Goal: Task Accomplishment & Management: Manage account settings

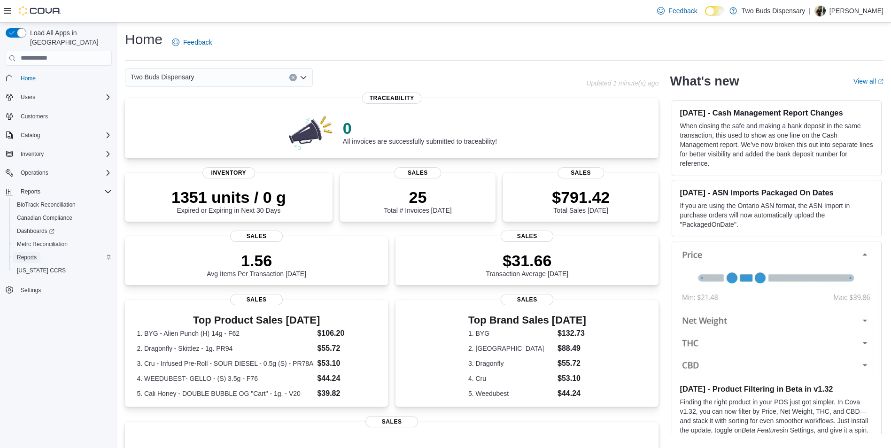
click at [27, 254] on span "Reports" at bounding box center [27, 258] width 20 height 8
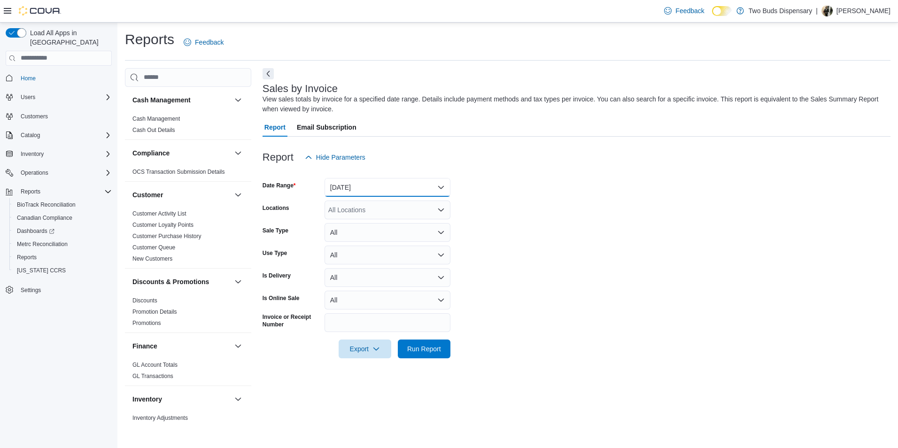
click at [438, 187] on button "Yesterday" at bounding box center [388, 187] width 126 height 19
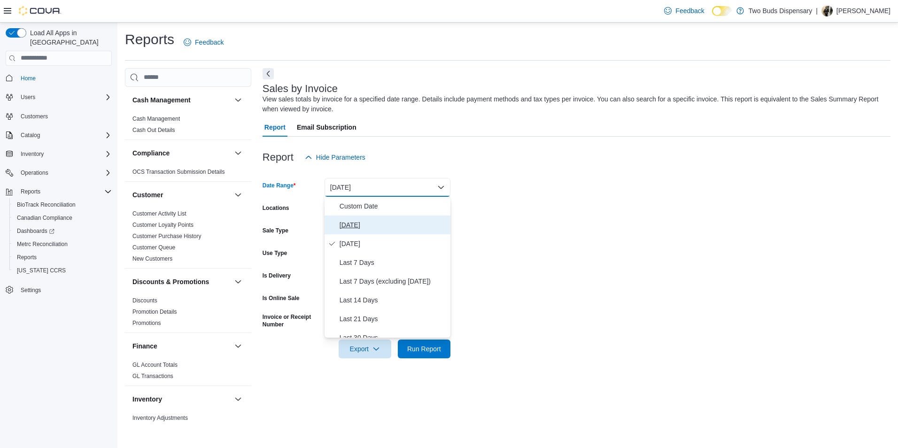
click at [359, 224] on span "Today" at bounding box center [393, 224] width 107 height 11
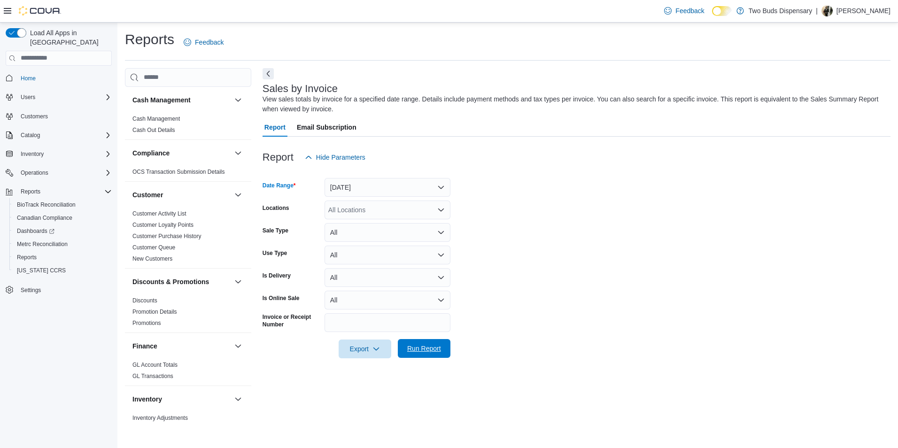
click at [427, 350] on span "Run Report" at bounding box center [424, 348] width 34 height 9
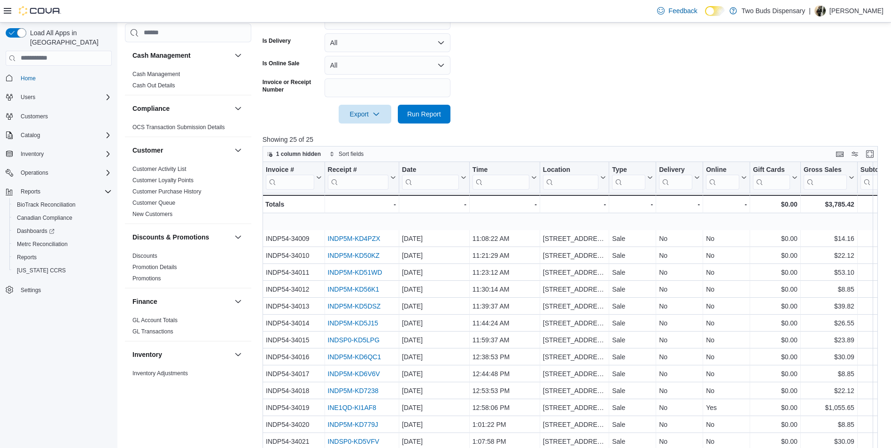
scroll to position [136, 0]
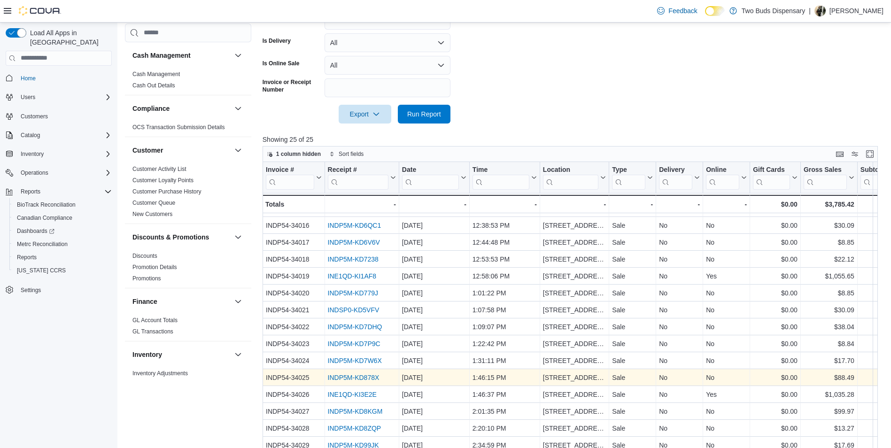
click at [360, 374] on link "INDP5M-KD878X" at bounding box center [353, 378] width 52 height 8
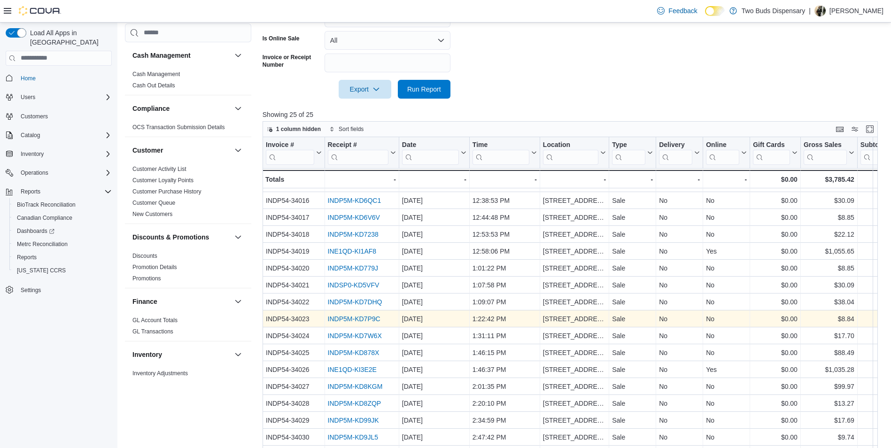
scroll to position [282, 0]
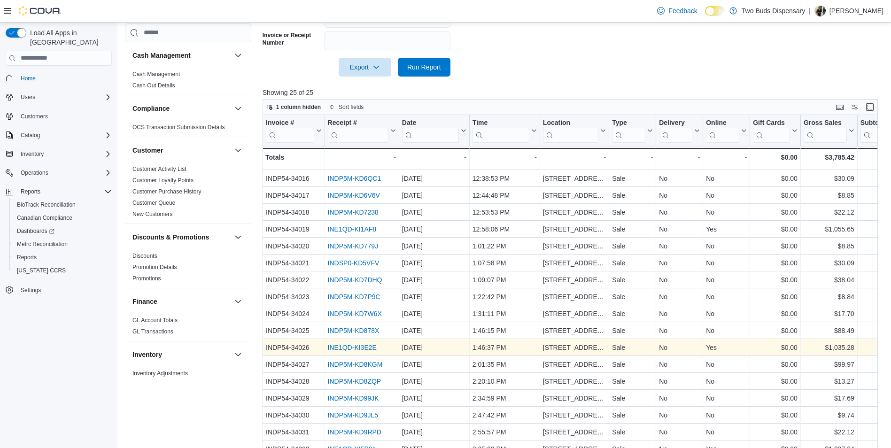
click at [362, 344] on link "INE1QD-KI3E2E" at bounding box center [351, 348] width 49 height 8
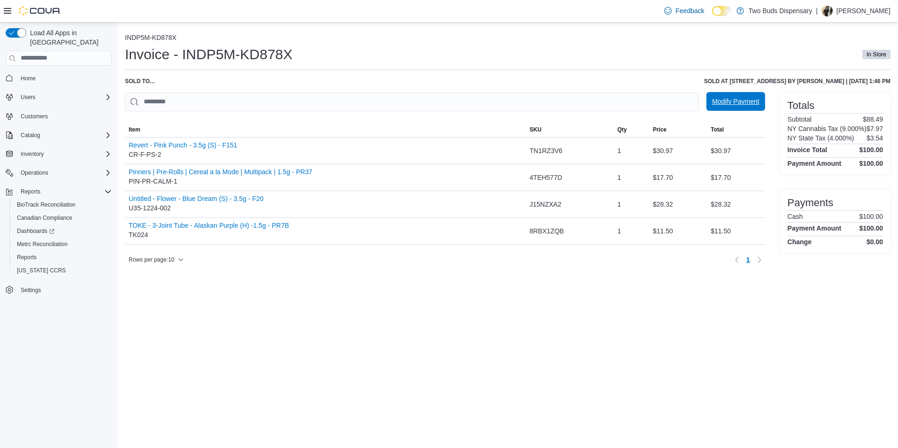
click at [750, 99] on span "Modify Payment" at bounding box center [735, 101] width 47 height 9
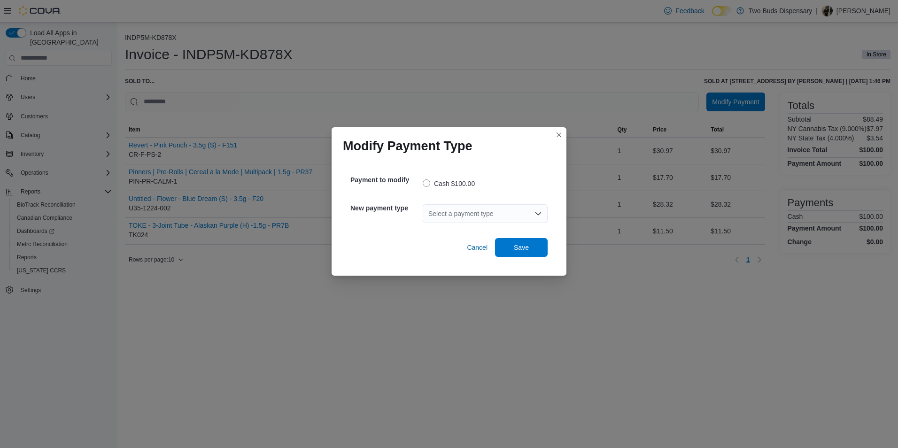
click at [434, 349] on div "Modify Payment Type Payment to modify Cash $100.00 New payment type Select a pa…" at bounding box center [449, 224] width 898 height 448
click at [565, 135] on div "Modify Payment Type" at bounding box center [449, 142] width 235 height 30
click at [558, 132] on button "Closes this modal window" at bounding box center [558, 134] width 11 height 11
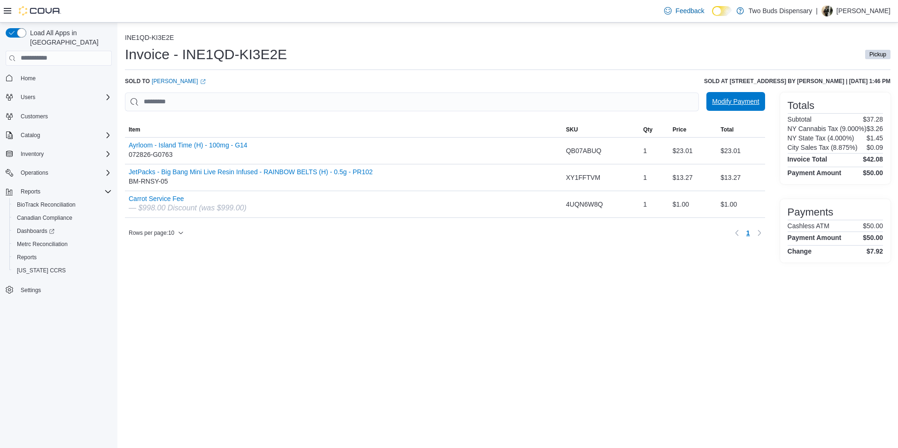
click at [723, 101] on span "Modify Payment" at bounding box center [735, 101] width 47 height 9
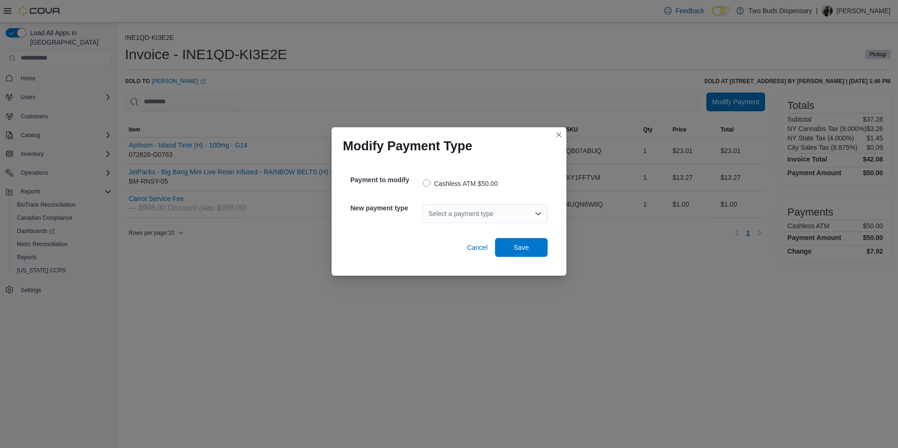
click at [541, 217] on icon "Open list of options" at bounding box center [539, 214] width 8 height 8
click at [452, 231] on span "Cash" at bounding box center [491, 229] width 102 height 9
click at [521, 245] on span "Save" at bounding box center [521, 246] width 15 height 9
